Goal: Purchase product/service

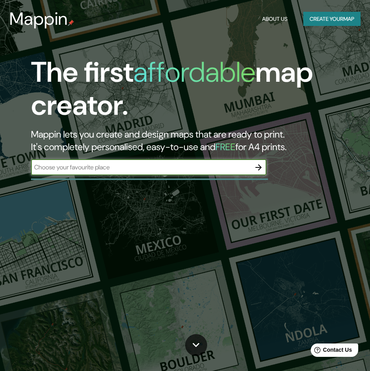
click at [92, 165] on input "text" at bounding box center [141, 167] width 220 height 9
click at [204, 177] on div "The first affordable map creator. Mappin lets you create and design maps that a…" at bounding box center [179, 119] width 333 height 127
click at [100, 169] on input "text" at bounding box center [141, 167] width 220 height 9
type input "huanuco"
click at [262, 165] on icon "button" at bounding box center [258, 167] width 9 height 9
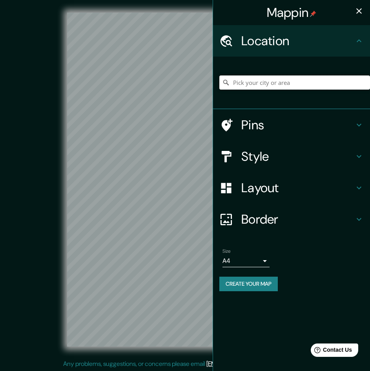
click at [257, 84] on input "Pick your city or area" at bounding box center [295, 82] width 151 height 14
click at [260, 283] on button "Create your map" at bounding box center [249, 284] width 59 height 15
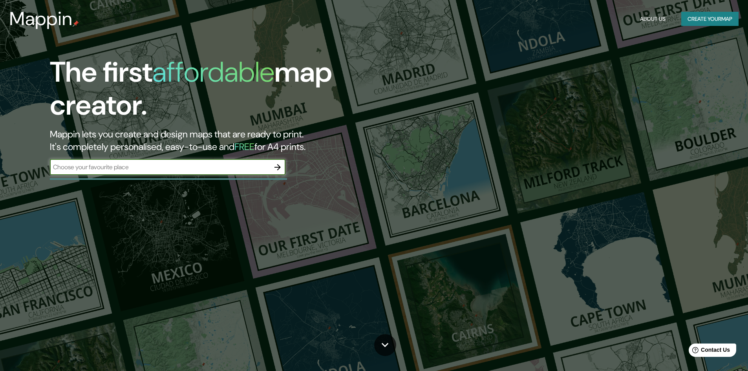
click at [48, 20] on h3 "Mappin" at bounding box center [40, 19] width 63 height 22
